Goal: Transaction & Acquisition: Book appointment/travel/reservation

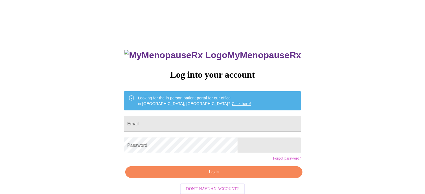
type input "hteam7493@gmail.com"
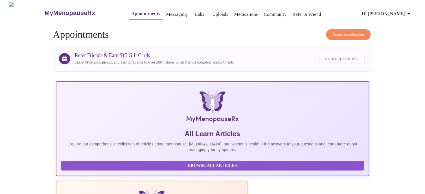
click at [346, 32] on span "Create Appointment" at bounding box center [349, 34] width 32 height 6
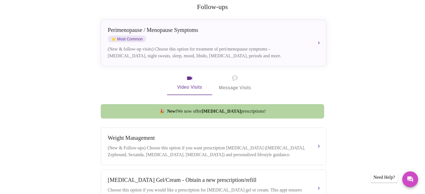
scroll to position [28, 0]
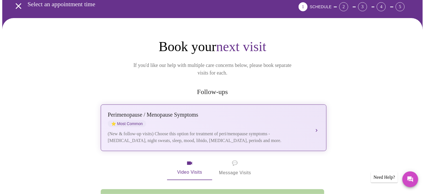
click at [163, 112] on div "Perimenopause / Menopause Symptoms ⭐ Most Common" at bounding box center [208, 120] width 200 height 16
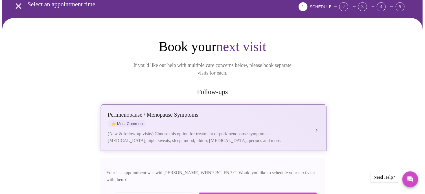
scroll to position [85, 0]
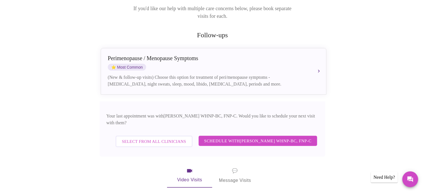
click at [272, 137] on span "Schedule with Jenny Kowalczyk WHNP-BC, FNP-C" at bounding box center [257, 140] width 107 height 7
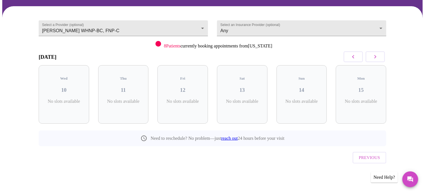
scroll to position [27, 0]
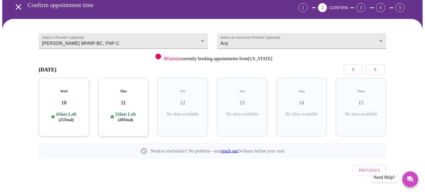
click at [65, 112] on p "4 Slots Left ( 25 Total)" at bounding box center [66, 117] width 21 height 11
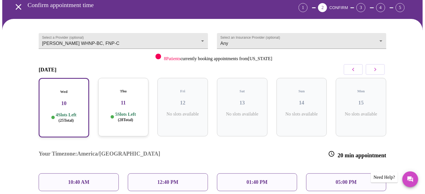
scroll to position [55, 0]
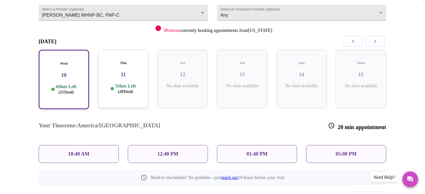
click at [77, 151] on p "10:40 AM" at bounding box center [78, 154] width 21 height 6
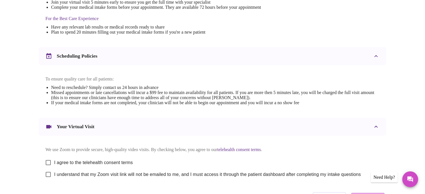
scroll to position [215, 0]
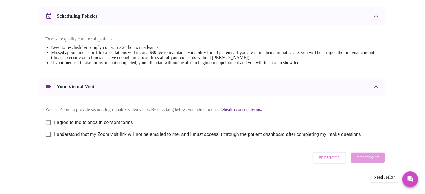
click at [47, 119] on input "I agree to the telehealth consent terms" at bounding box center [48, 123] width 12 height 12
checkbox input "true"
click at [47, 134] on input "I understand that my Zoom visit link will not be emailed to me, and I must acce…" at bounding box center [48, 134] width 12 height 12
checkbox input "true"
click at [360, 160] on span "Continue" at bounding box center [368, 157] width 23 height 7
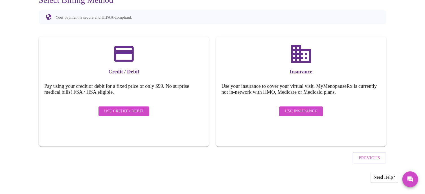
scroll to position [46, 0]
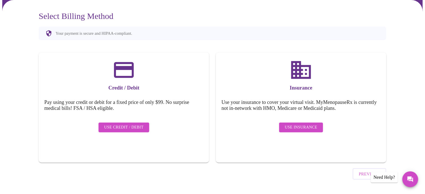
click at [303, 124] on span "Use Insurance" at bounding box center [301, 127] width 32 height 7
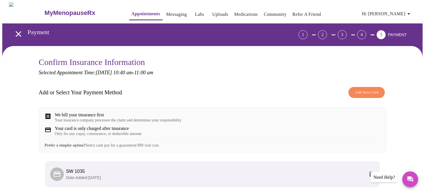
scroll to position [51, 0]
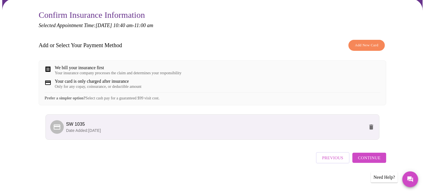
click at [370, 160] on span "Continue" at bounding box center [369, 157] width 23 height 7
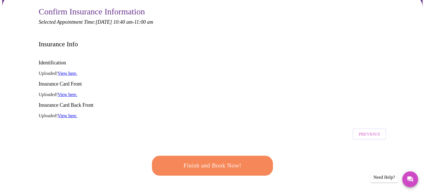
click at [202, 161] on span "Finish and Book Now!" at bounding box center [212, 166] width 104 height 10
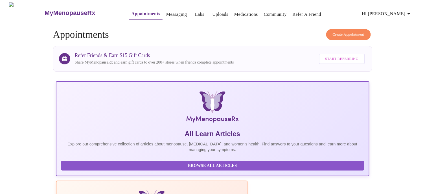
scroll to position [226, 0]
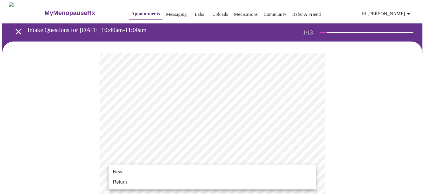
click at [126, 180] on span "Return" at bounding box center [120, 182] width 14 height 7
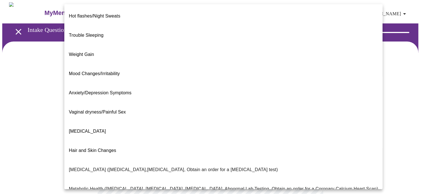
click at [178, 116] on body "MyMenopauseRx Appointments Messaging Labs Uploads Medications Community Refer a…" at bounding box center [212, 171] width 421 height 339
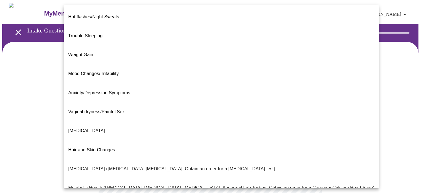
scroll to position [56, 0]
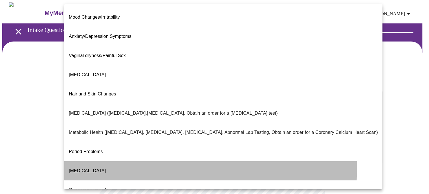
click at [96, 168] on span "Postmenopausal Bleeding" at bounding box center [87, 170] width 37 height 5
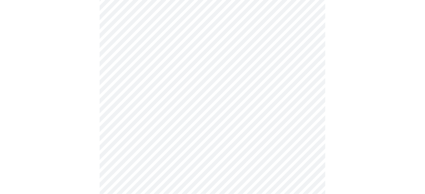
click at [139, 117] on body "MyMenopauseRx Appointments Messaging Labs Uploads Medications Community Refer a…" at bounding box center [212, 113] width 421 height 335
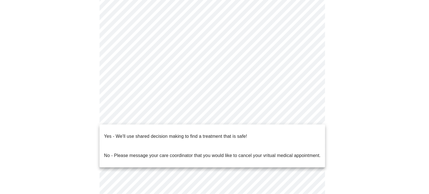
click at [132, 133] on p "Yes - We'll use shared decision making to find a treatment that is safe!" at bounding box center [175, 136] width 143 height 7
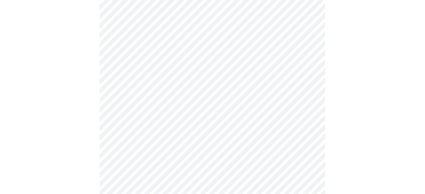
scroll to position [0, 0]
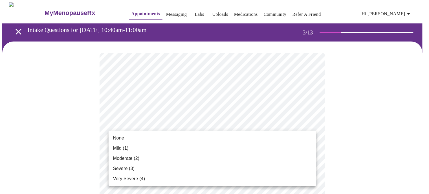
click at [124, 150] on span "Mild (1)" at bounding box center [121, 148] width 16 height 7
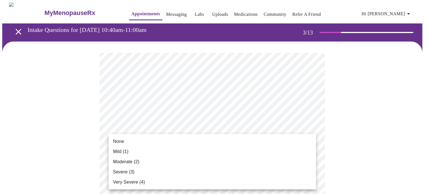
click at [121, 141] on span "None" at bounding box center [118, 141] width 11 height 7
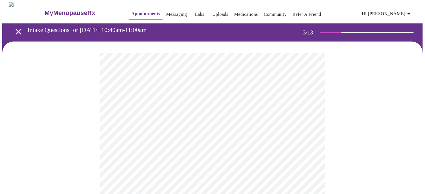
scroll to position [85, 0]
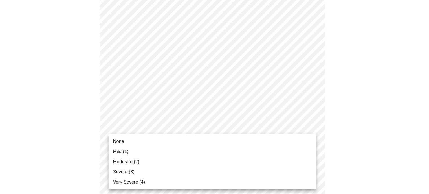
click at [125, 165] on span "Moderate (2)" at bounding box center [126, 161] width 26 height 7
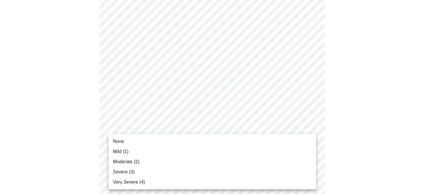
click at [123, 153] on span "Mild (1)" at bounding box center [121, 151] width 16 height 7
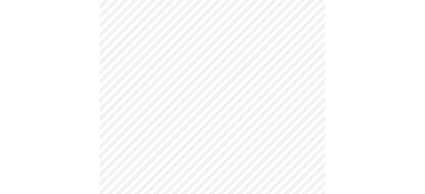
scroll to position [169, 0]
click at [176, 126] on body "MyMenopauseRx Appointments Messaging Labs Uploads Medications Community Refer a…" at bounding box center [212, 192] width 421 height 719
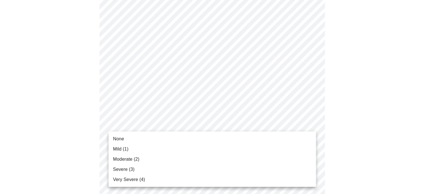
click at [119, 157] on span "Moderate (2)" at bounding box center [126, 159] width 26 height 7
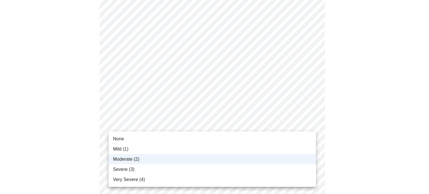
click at [125, 119] on body "MyMenopauseRx Appointments Messaging Labs Uploads Medications Community Refer a…" at bounding box center [214, 188] width 425 height 711
click at [119, 150] on span "Mild (1)" at bounding box center [121, 149] width 16 height 7
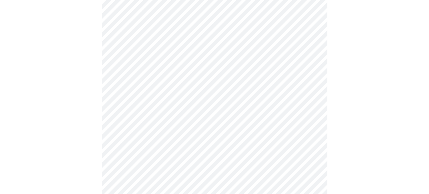
click at [178, 162] on body "MyMenopauseRx Appointments Messaging Labs Uploads Medications Community Refer a…" at bounding box center [214, 188] width 425 height 711
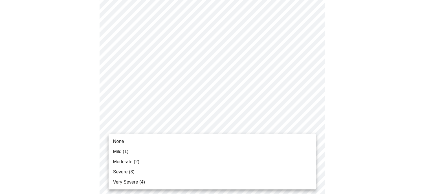
click at [130, 148] on li "Mild (1)" at bounding box center [213, 152] width 208 height 10
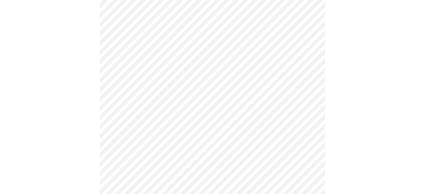
scroll to position [311, 0]
click at [167, 65] on body "MyMenopauseRx Appointments Messaging Labs Uploads Medications Community Refer a…" at bounding box center [212, 43] width 421 height 703
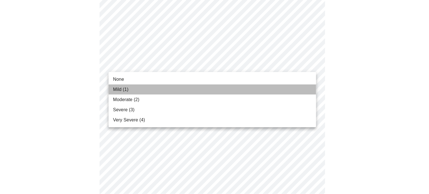
click at [125, 88] on span "Mild (1)" at bounding box center [121, 89] width 16 height 7
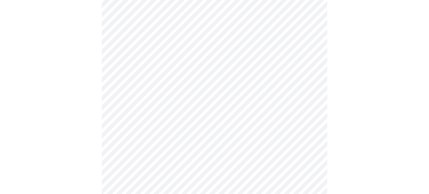
click at [160, 111] on body "MyMenopauseRx Appointments Messaging Labs Uploads Medications Community Refer a…" at bounding box center [214, 39] width 425 height 695
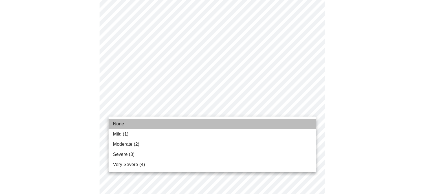
click at [120, 122] on span "None" at bounding box center [118, 124] width 11 height 7
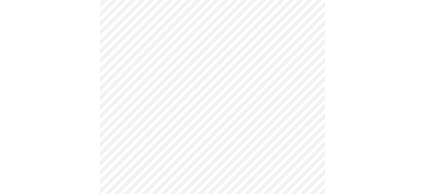
click at [159, 153] on body "MyMenopauseRx Appointments Messaging Labs Uploads Medications Community Refer a…" at bounding box center [212, 35] width 421 height 687
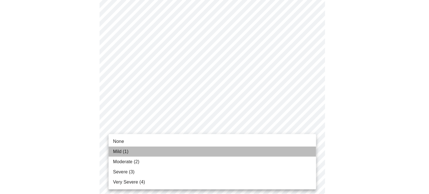
click at [123, 155] on li "Mild (1)" at bounding box center [213, 152] width 208 height 10
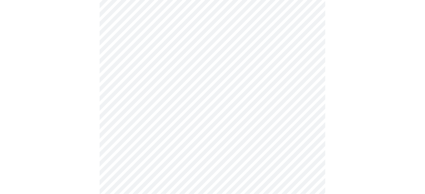
scroll to position [367, 0]
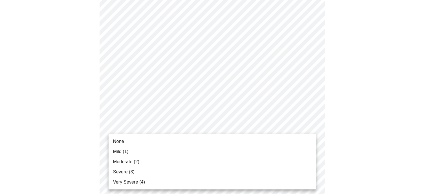
click at [115, 142] on span "None" at bounding box center [118, 141] width 11 height 7
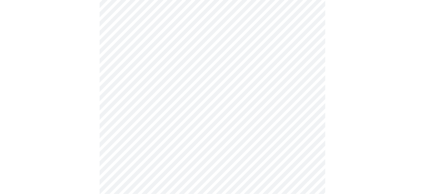
scroll to position [423, 0]
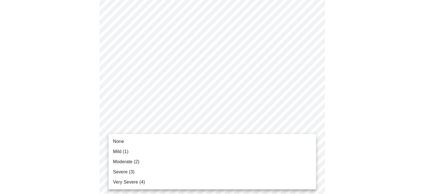
click at [123, 160] on span "Moderate (2)" at bounding box center [126, 161] width 26 height 7
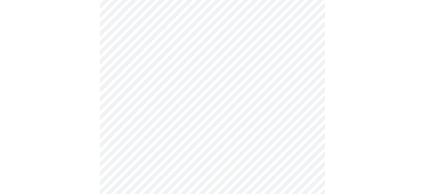
scroll to position [226, 0]
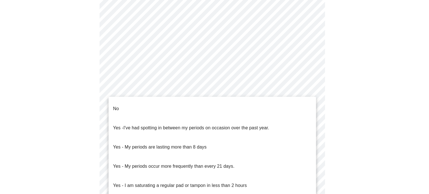
click at [143, 117] on body "MyMenopauseRx Appointments Messaging Labs Uploads Medications Community Refer a…" at bounding box center [214, 54] width 425 height 556
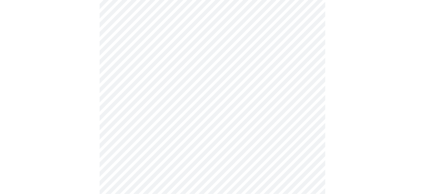
click at [162, 162] on body "MyMenopauseRx Appointments Messaging Labs Uploads Medications Community Refer a…" at bounding box center [212, 52] width 421 height 553
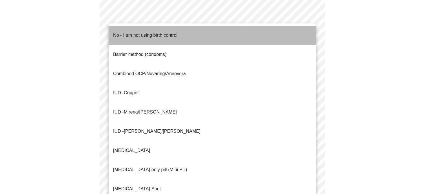
click at [133, 34] on p "No - I am not using birth control." at bounding box center [146, 35] width 66 height 7
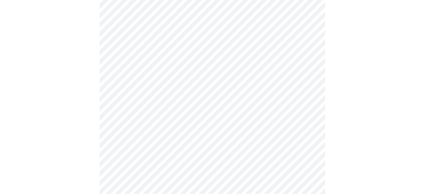
scroll to position [311, 0]
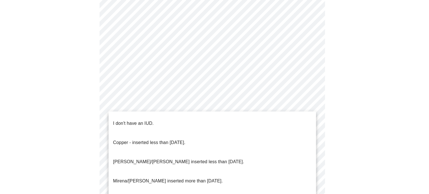
click at [144, 120] on p "I don't have an IUD." at bounding box center [133, 123] width 41 height 7
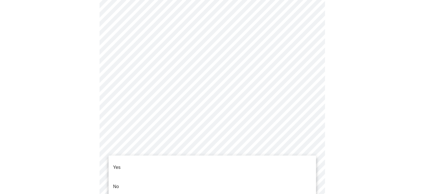
click at [119, 183] on p "No" at bounding box center [116, 186] width 6 height 7
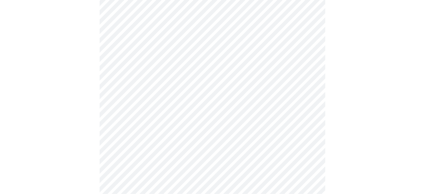
scroll to position [1496, 0]
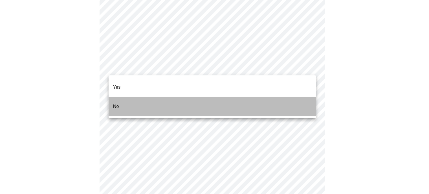
drag, startPoint x: 114, startPoint y: 102, endPoint x: 115, endPoint y: 99, distance: 3.9
click at [115, 99] on span "No" at bounding box center [116, 107] width 6 height 16
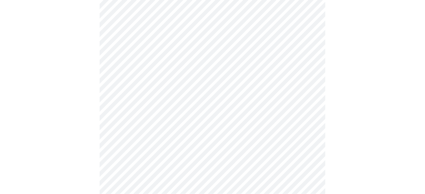
scroll to position [365, 0]
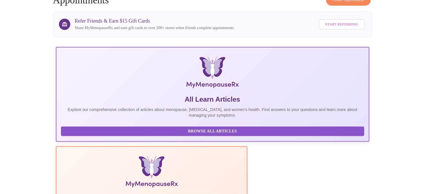
scroll to position [6, 0]
